Goal: Contribute content: Contribute content

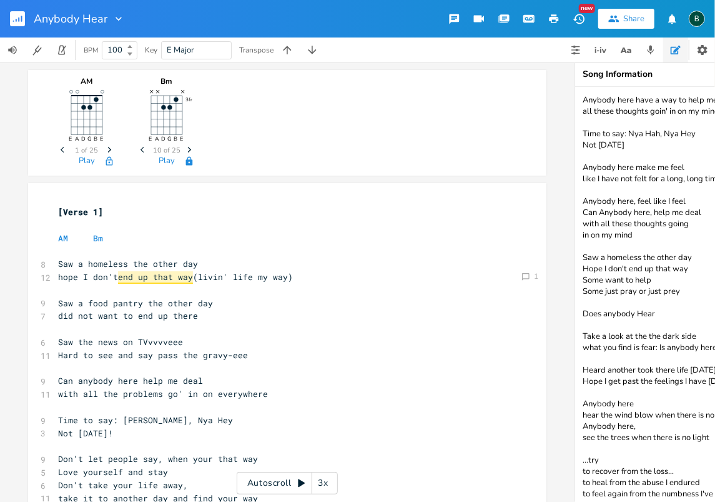
scroll to position [42, 0]
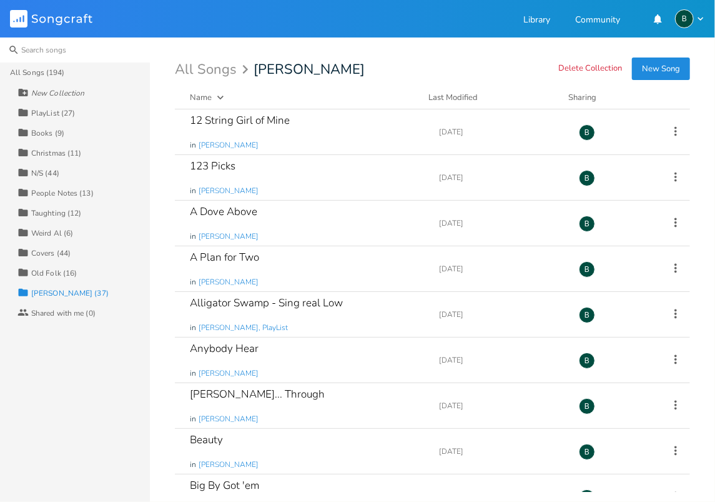
click at [31, 44] on input at bounding box center [75, 49] width 150 height 25
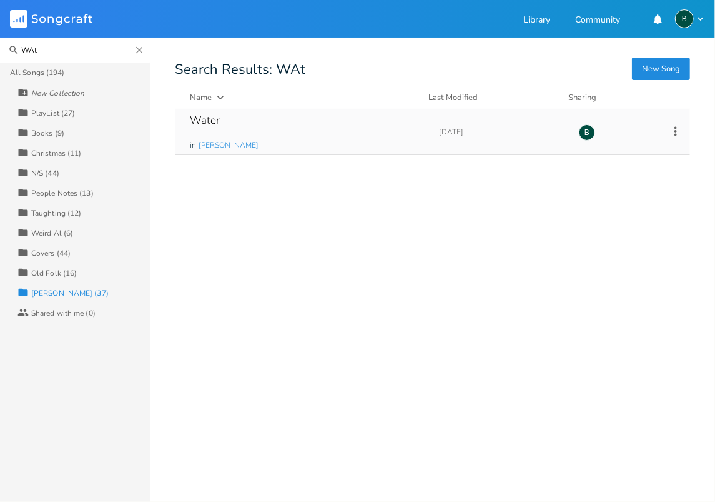
type input "WAt"
click at [215, 120] on div "Water" at bounding box center [205, 120] width 30 height 11
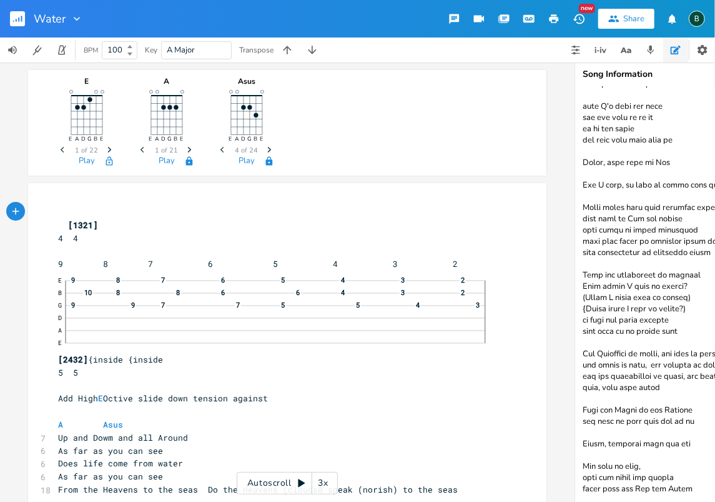
scroll to position [361, 0]
click at [696, 459] on textarea at bounding box center [700, 294] width 250 height 415
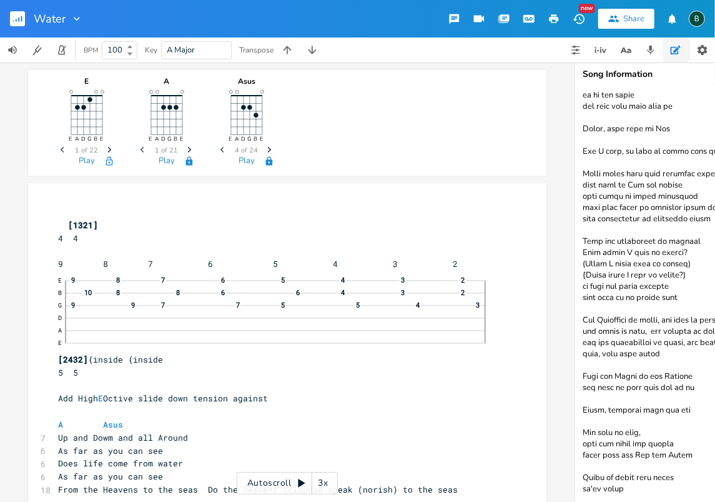
scroll to position [387, 0]
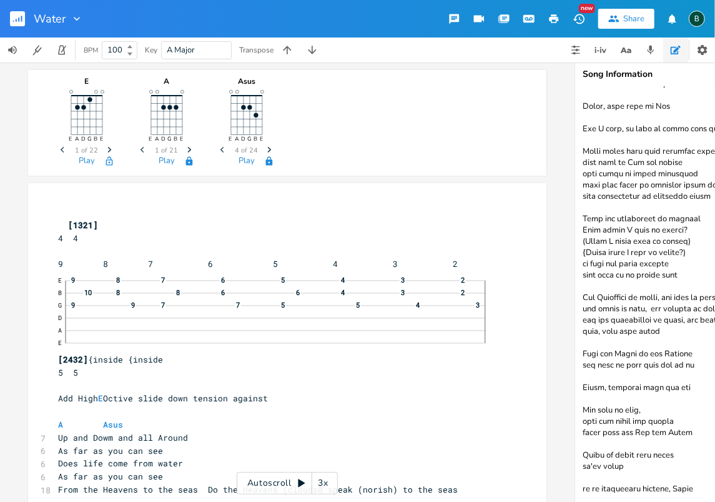
click at [581, 489] on textarea at bounding box center [700, 294] width 250 height 415
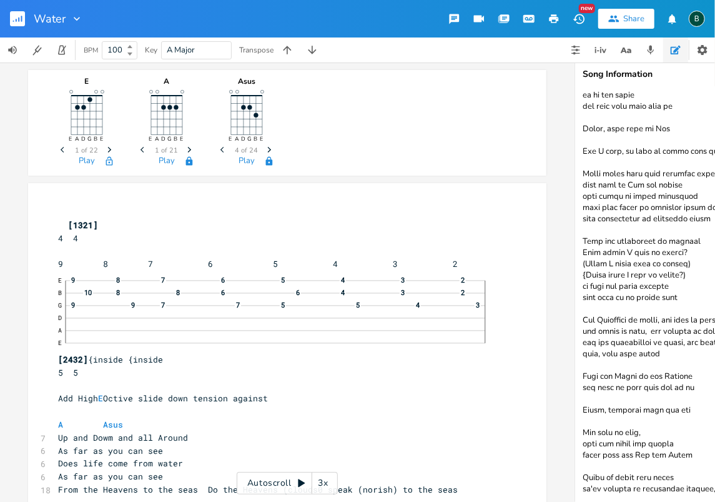
scroll to position [372, 0]
click at [615, 480] on textarea at bounding box center [700, 294] width 250 height 415
click at [678, 480] on textarea at bounding box center [700, 294] width 250 height 415
click at [680, 480] on textarea at bounding box center [700, 294] width 250 height 415
click at [710, 481] on textarea at bounding box center [700, 294] width 250 height 415
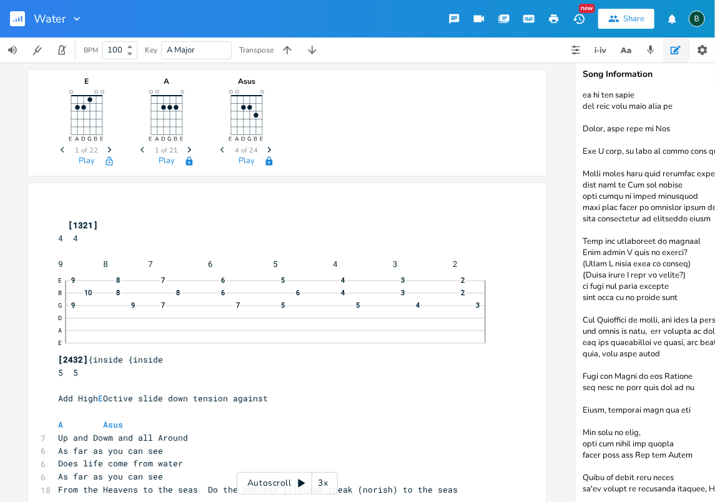
click at [713, 479] on textarea at bounding box center [700, 294] width 250 height 415
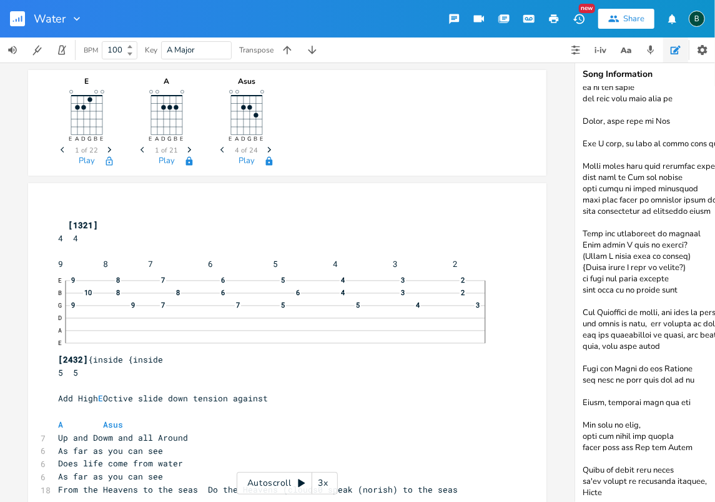
scroll to position [384, 0]
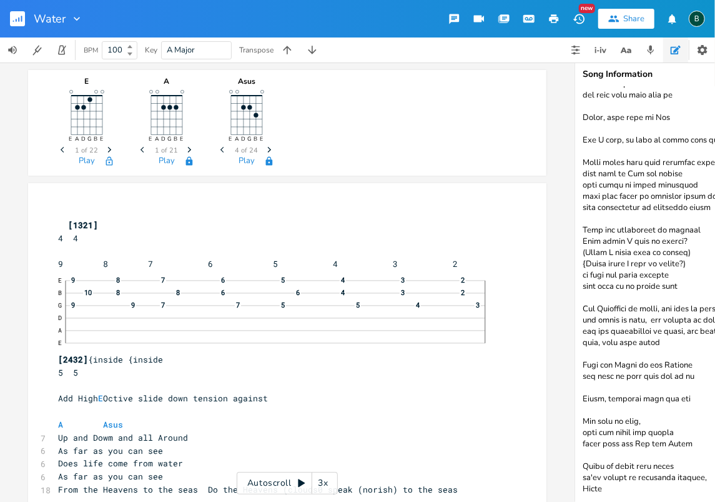
click at [603, 480] on textarea at bounding box center [700, 294] width 250 height 415
click at [605, 479] on textarea at bounding box center [700, 294] width 250 height 415
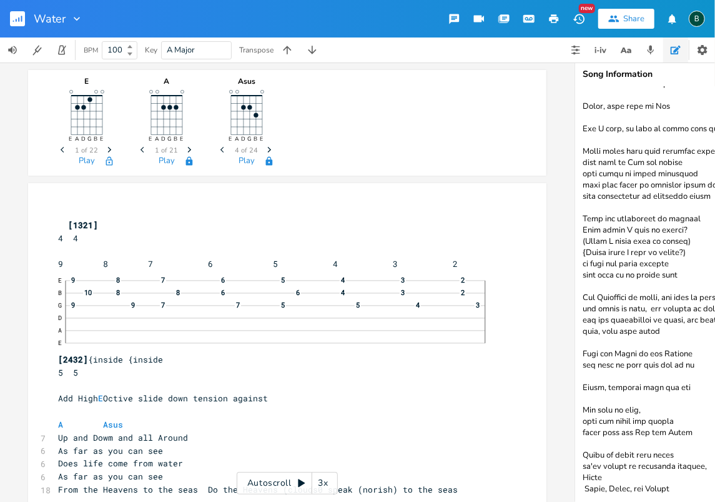
click at [585, 487] on textarea at bounding box center [700, 294] width 250 height 415
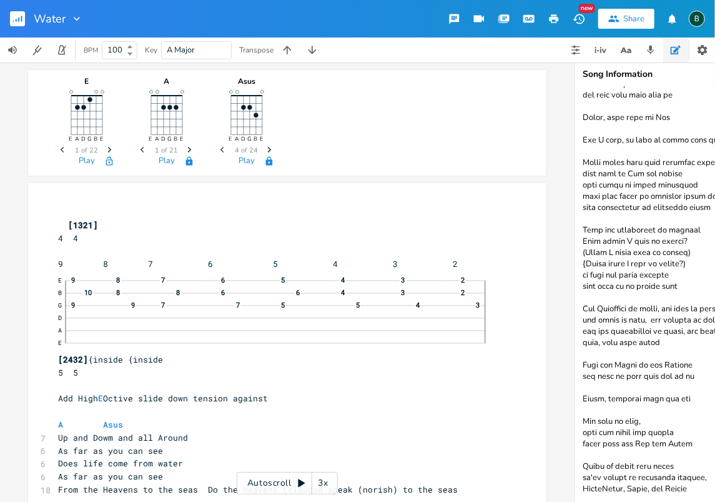
scroll to position [384, 0]
click at [662, 482] on textarea at bounding box center [700, 294] width 250 height 415
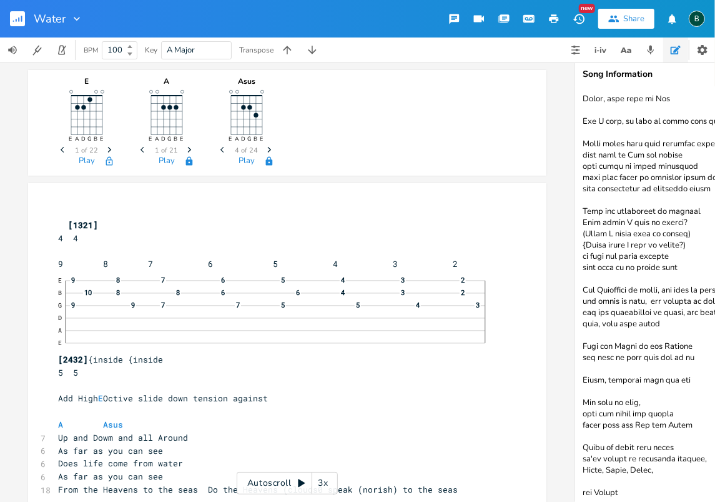
scroll to position [399, 0]
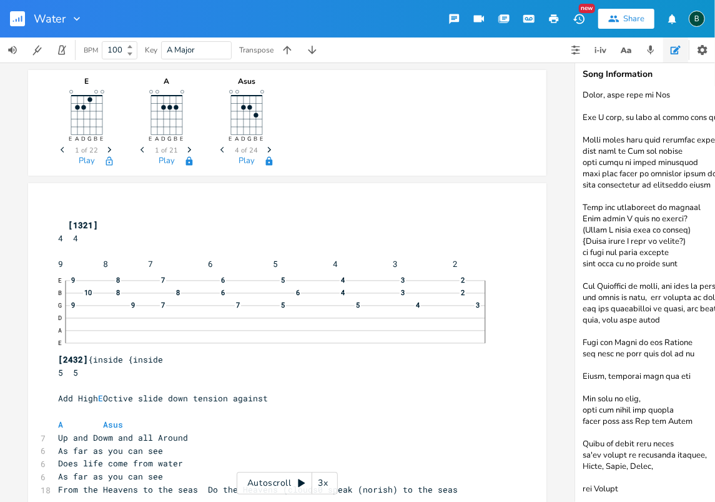
click at [586, 486] on textarea at bounding box center [700, 294] width 250 height 415
type textarea "We live in a World of waves from sunlight to brain sight take this wave from me…"
